Goal: Information Seeking & Learning: Learn about a topic

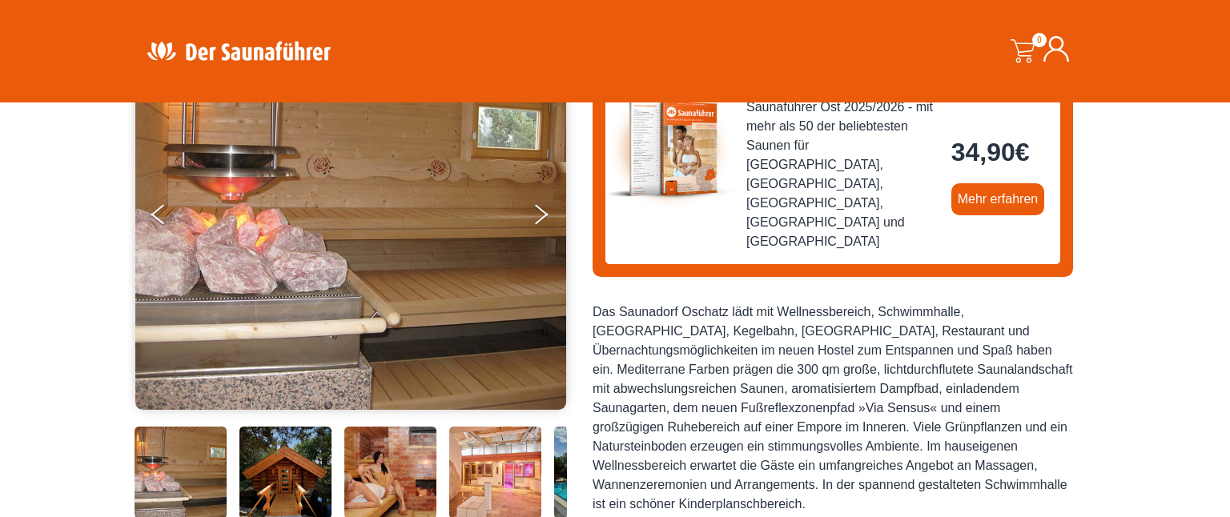
scroll to position [196, 0]
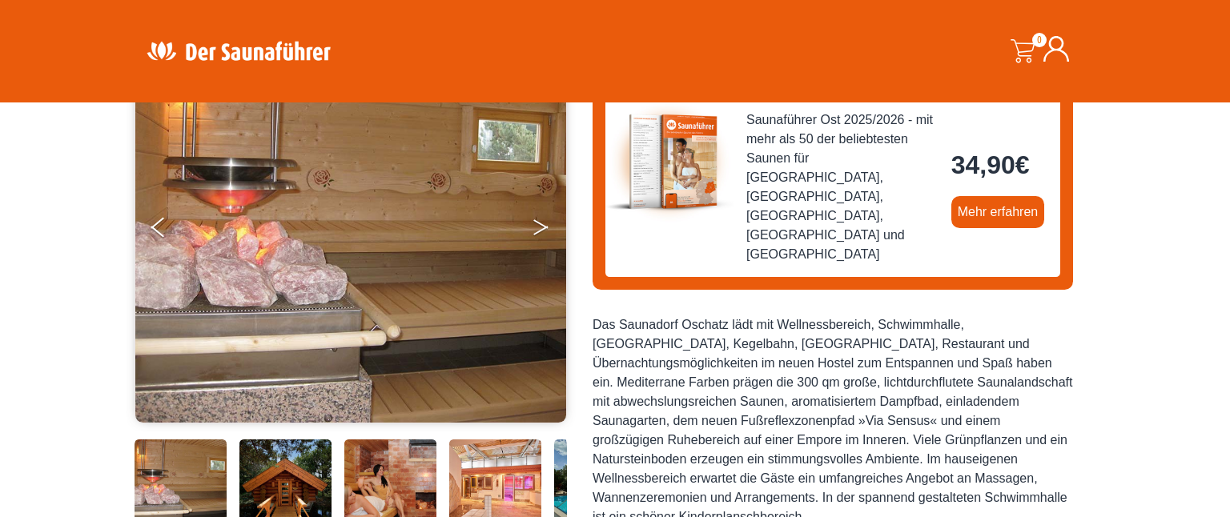
click at [541, 219] on button "Next" at bounding box center [552, 231] width 40 height 40
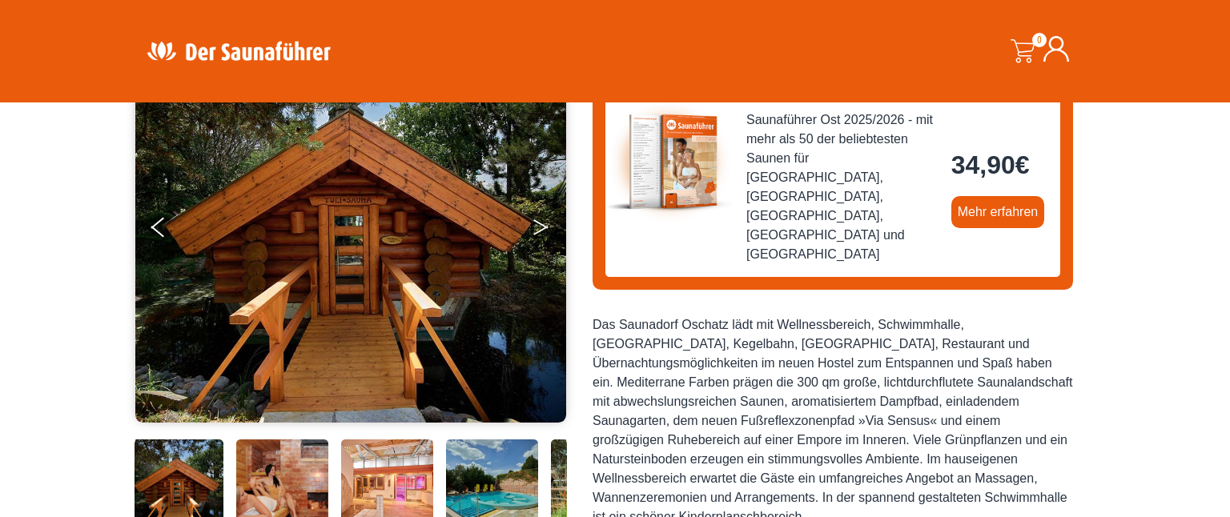
click at [541, 219] on button "Next" at bounding box center [552, 231] width 40 height 40
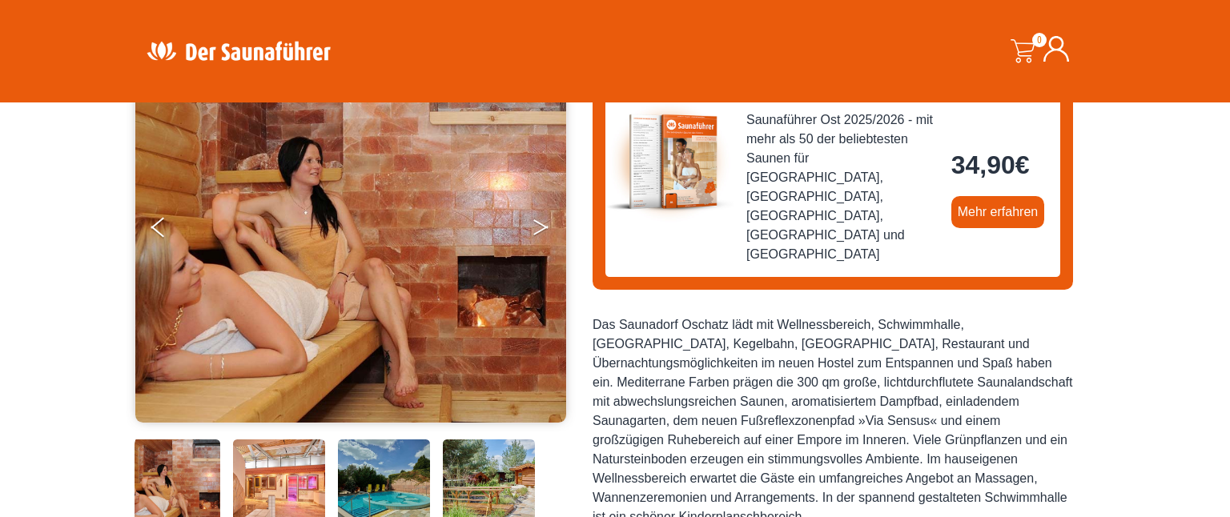
click at [541, 219] on button "Next" at bounding box center [552, 231] width 40 height 40
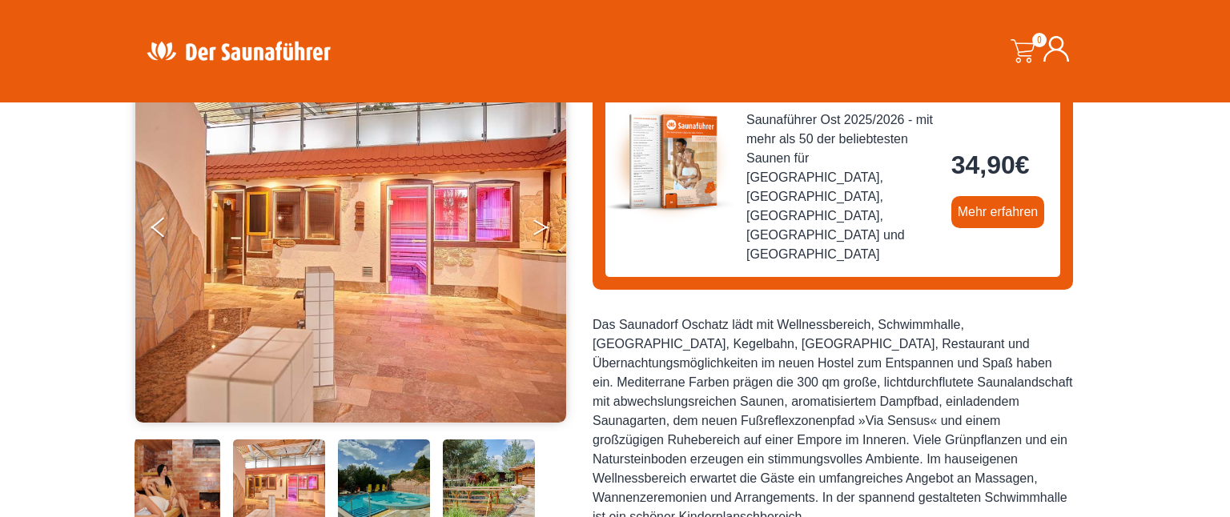
click at [541, 219] on button "Next" at bounding box center [552, 231] width 40 height 40
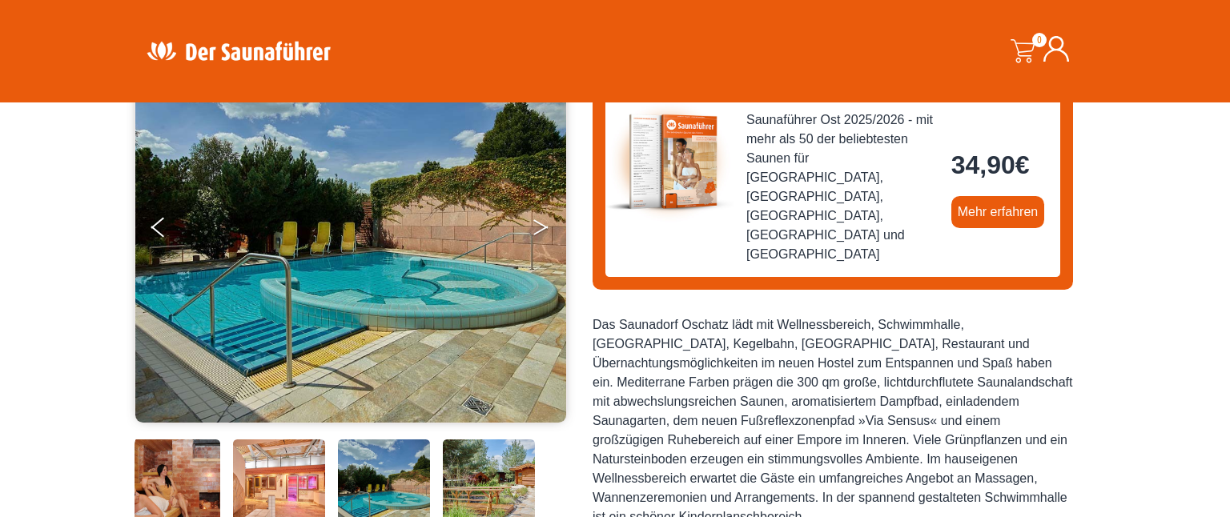
click at [541, 219] on button "Next" at bounding box center [552, 231] width 40 height 40
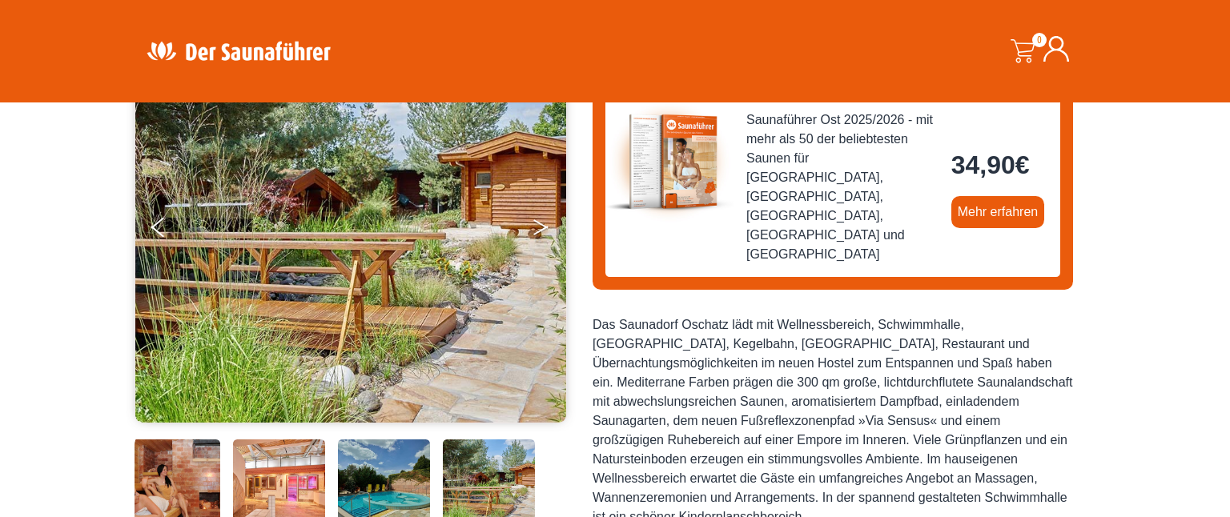
click at [541, 219] on button "Next" at bounding box center [552, 231] width 40 height 40
click at [541, 231] on button "Next" at bounding box center [552, 231] width 40 height 40
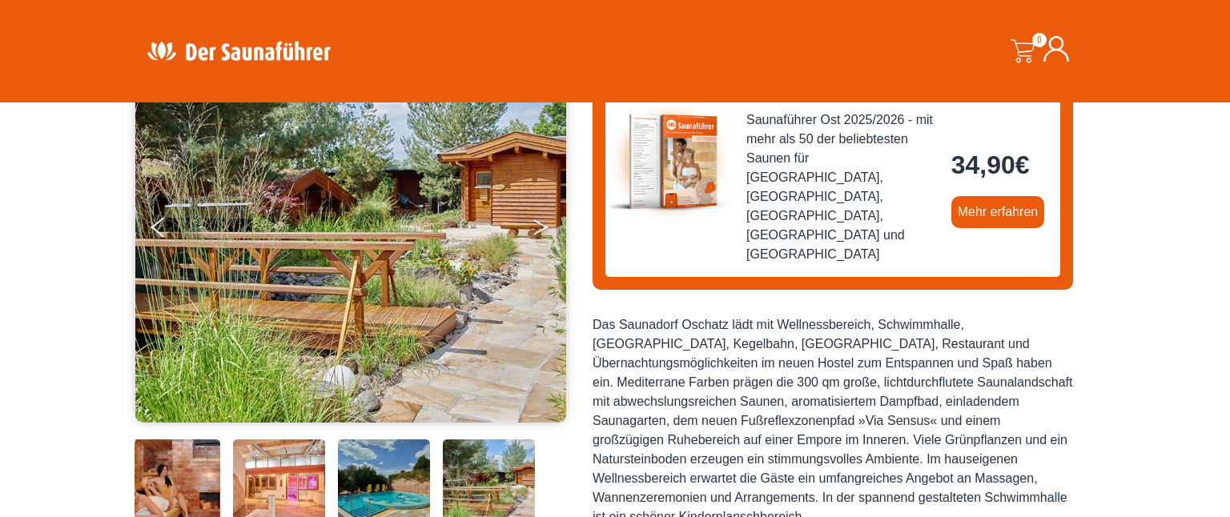
click at [541, 231] on button "Next" at bounding box center [552, 231] width 40 height 40
click at [155, 231] on button "Previous" at bounding box center [171, 231] width 40 height 40
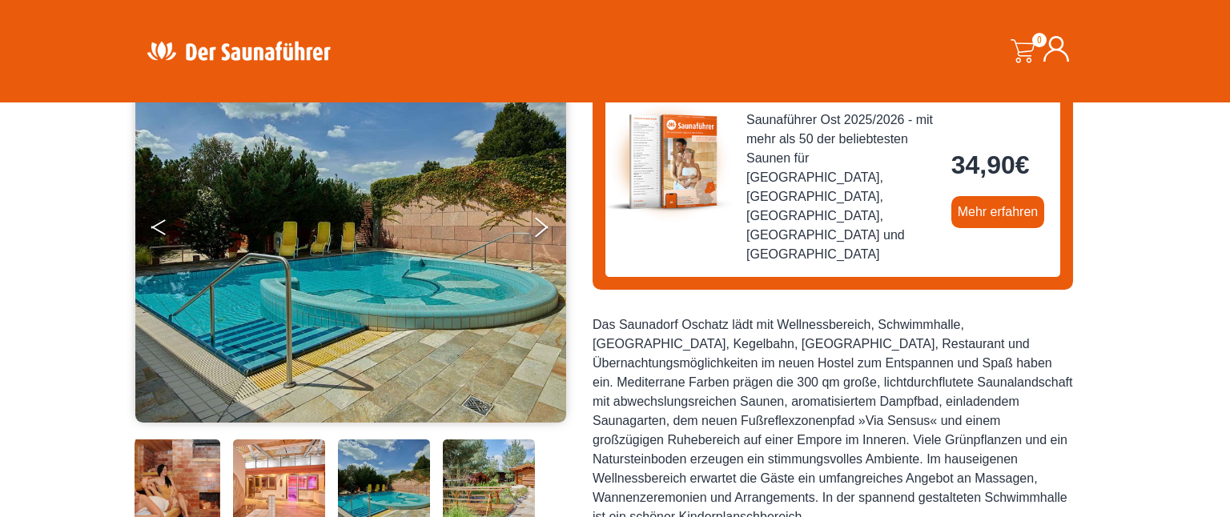
click at [155, 231] on button "Previous" at bounding box center [171, 231] width 40 height 40
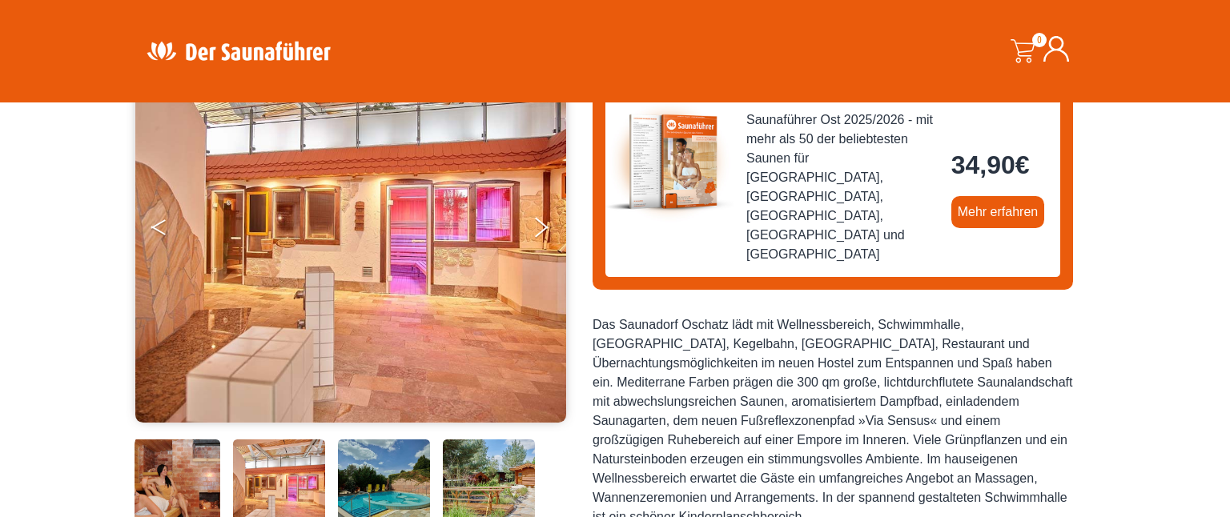
click at [155, 231] on button "Previous" at bounding box center [171, 231] width 40 height 40
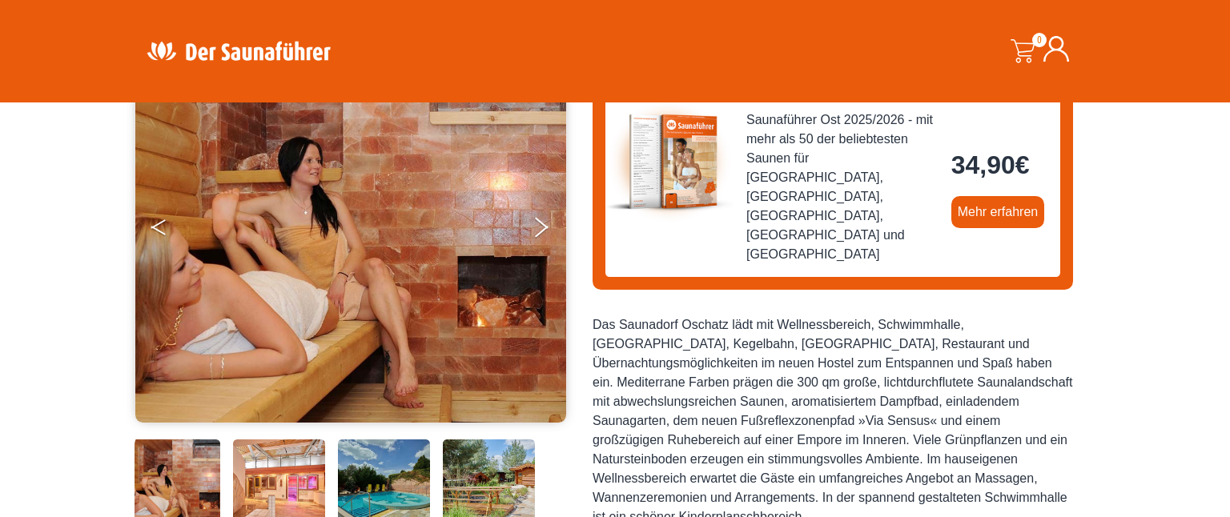
click at [155, 231] on button "Previous" at bounding box center [171, 231] width 40 height 40
